Goal: Check status: Check status

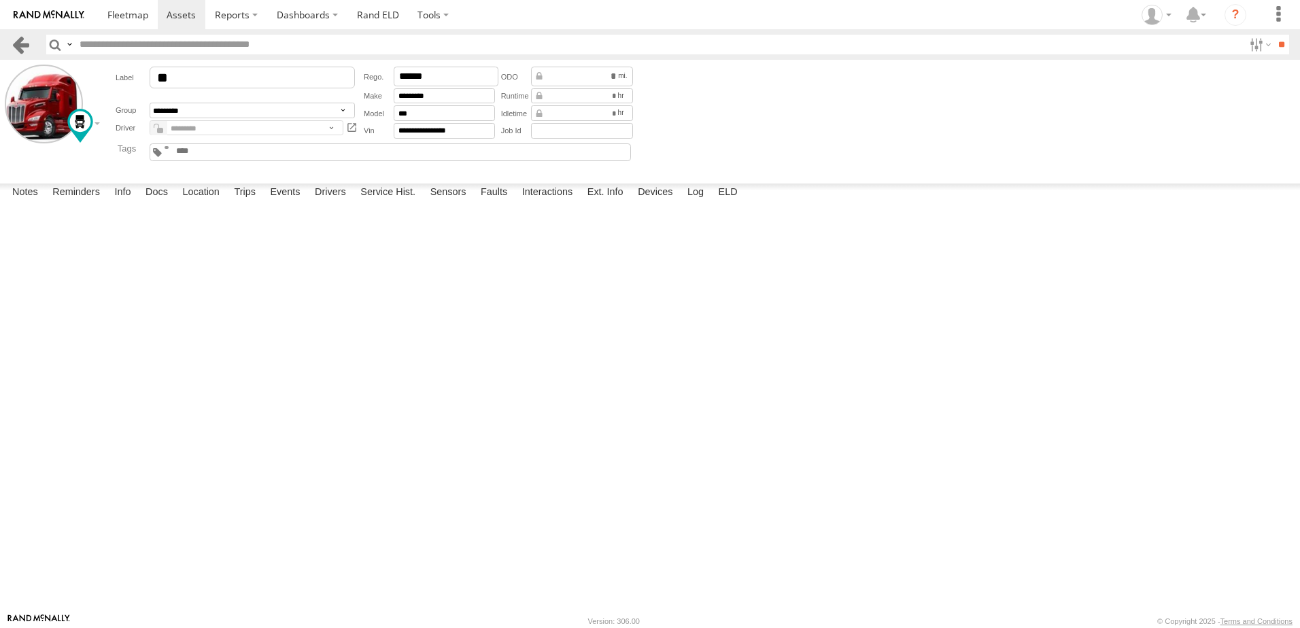
click at [19, 41] on link at bounding box center [21, 45] width 20 height 20
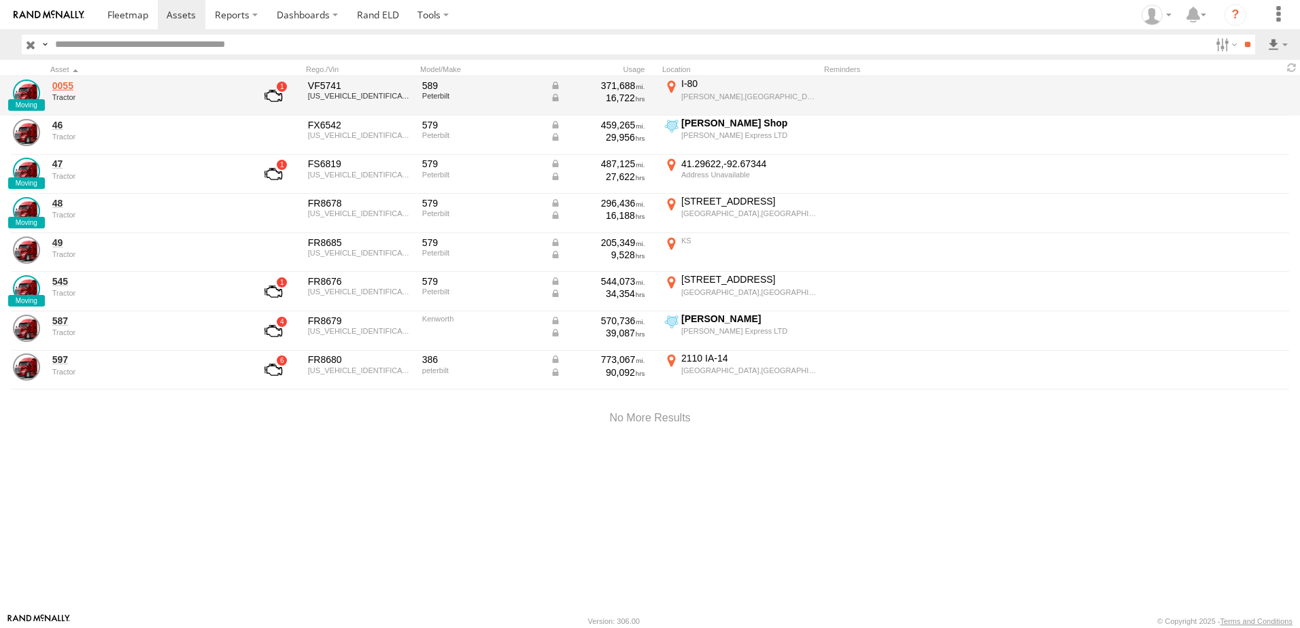
click at [62, 86] on link "0055" at bounding box center [145, 86] width 186 height 12
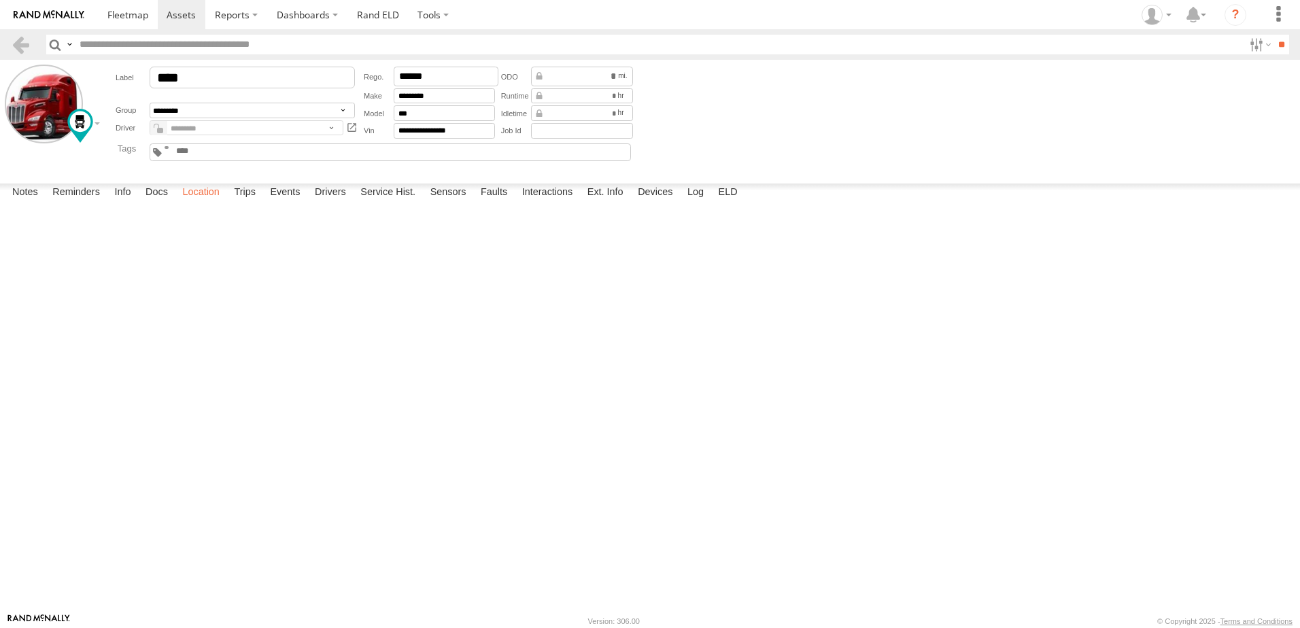
click at [214, 203] on label "Location" at bounding box center [200, 193] width 51 height 19
click at [22, 39] on link at bounding box center [21, 45] width 20 height 20
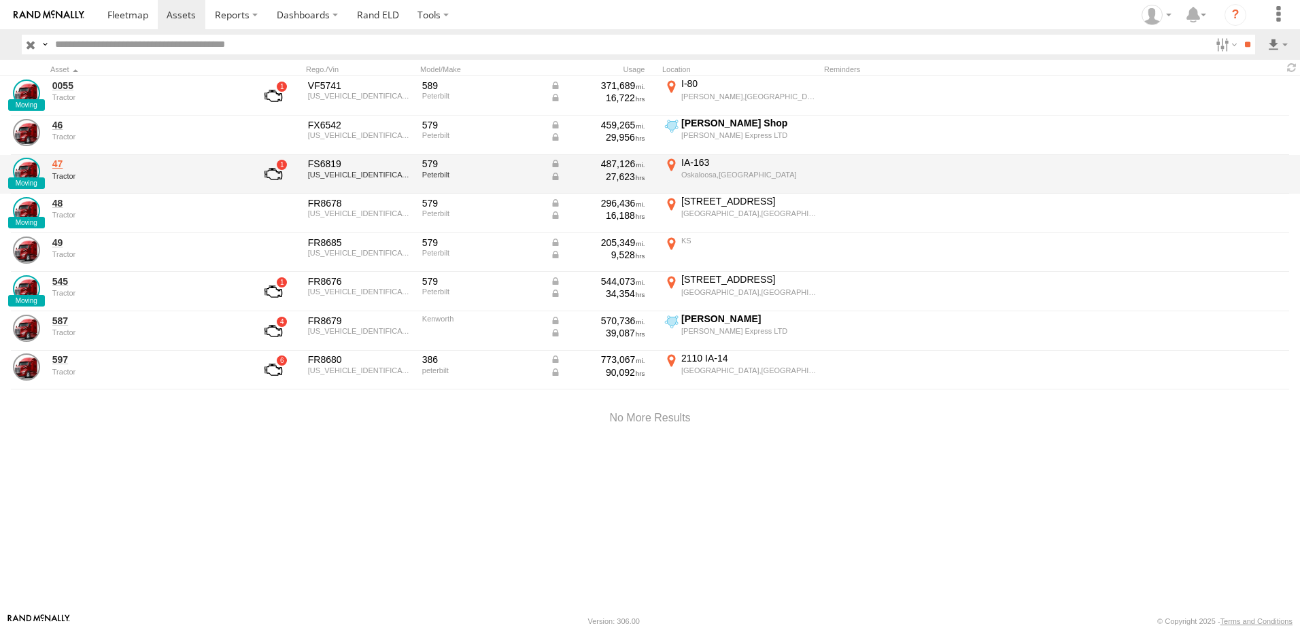
click at [58, 163] on link "47" at bounding box center [145, 164] width 186 height 12
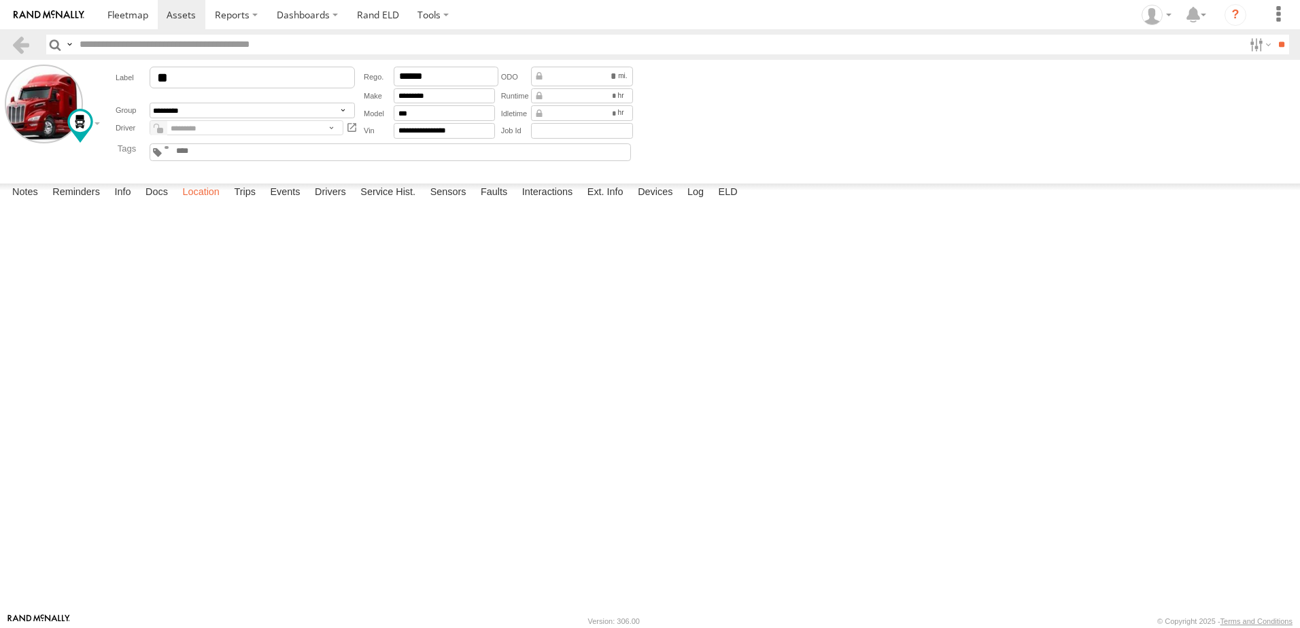
click at [207, 203] on label "Location" at bounding box center [200, 193] width 51 height 19
click at [250, 203] on label "Trips" at bounding box center [244, 193] width 35 height 19
click at [285, 203] on label "Events" at bounding box center [285, 193] width 44 height 19
click at [23, 41] on link at bounding box center [21, 45] width 20 height 20
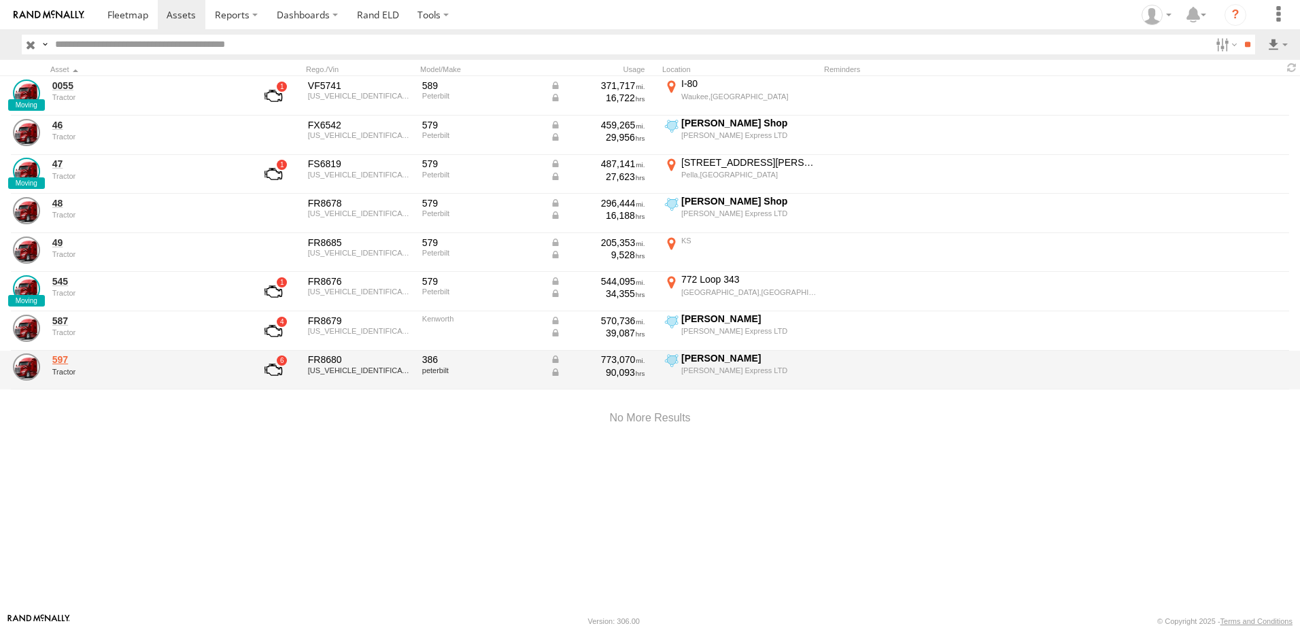
click at [64, 362] on link "597" at bounding box center [145, 360] width 186 height 12
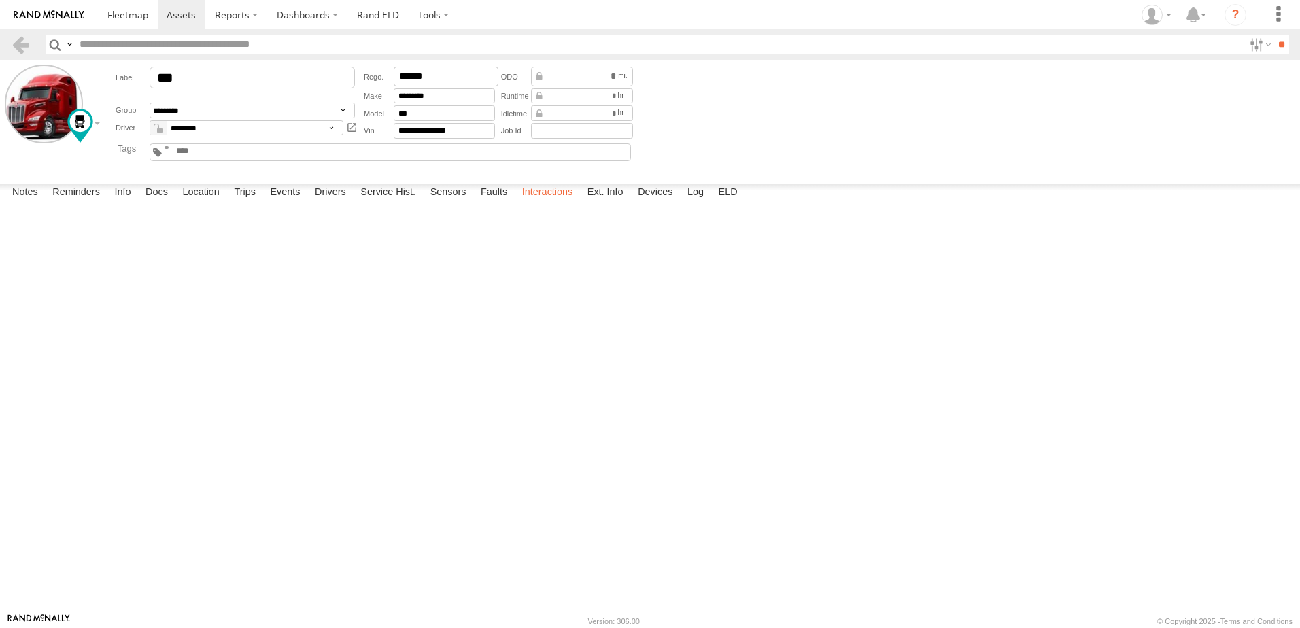
click at [543, 203] on label "Interactions" at bounding box center [548, 193] width 65 height 19
